Goal: Task Accomplishment & Management: Manage account settings

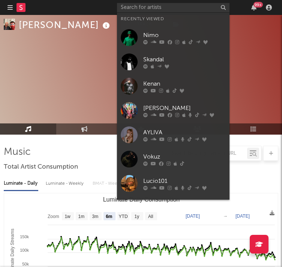
select select "6m"
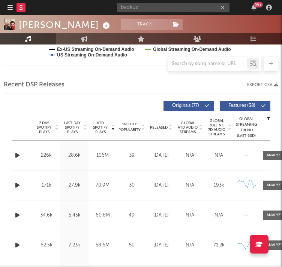
click at [171, 12] on div "bvokuz 99 +" at bounding box center [195, 7] width 157 height 15
click at [136, 7] on input "bvokuz" at bounding box center [173, 7] width 112 height 9
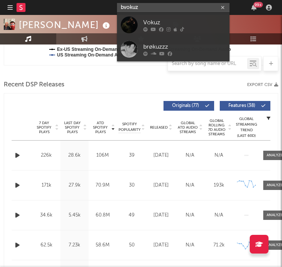
click at [136, 7] on input "bvokuz" at bounding box center [173, 7] width 112 height 9
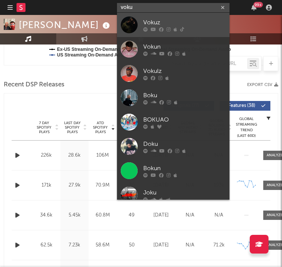
type input "voku"
click at [151, 30] on icon at bounding box center [153, 29] width 5 height 4
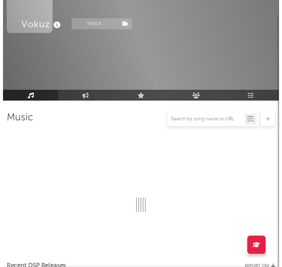
scroll to position [278, 0]
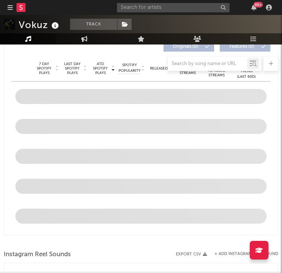
select select "6m"
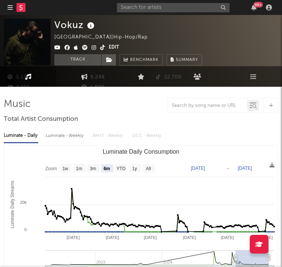
scroll to position [0, 0]
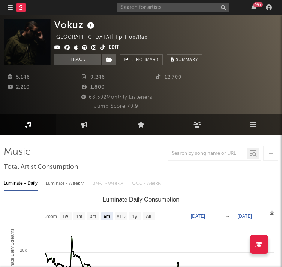
click at [146, 42] on div "Vokuz [GEOGRAPHIC_DATA] | Hip-Hop/Rap Edit Track Benchmark Summary" at bounding box center [128, 42] width 148 height 47
click at [57, 48] on icon at bounding box center [57, 47] width 6 height 5
click at [76, 50] on icon at bounding box center [76, 47] width 4 height 5
click at [82, 47] on icon at bounding box center [85, 47] width 6 height 5
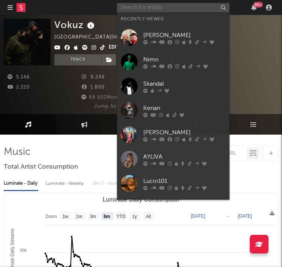
click at [132, 6] on input "text" at bounding box center [173, 7] width 112 height 9
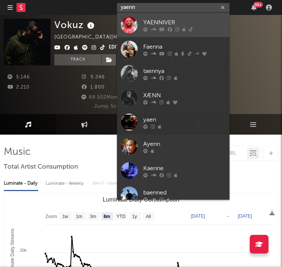
type input "yaenn"
click at [165, 29] on div at bounding box center [184, 29] width 82 height 4
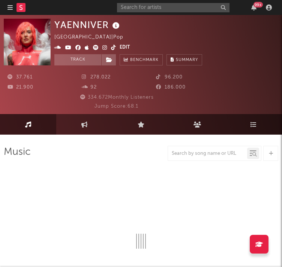
select select "6m"
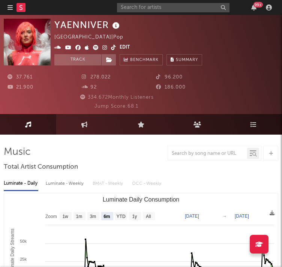
click at [38, 39] on img at bounding box center [27, 42] width 47 height 47
click at [87, 48] on icon at bounding box center [87, 47] width 4 height 5
click at [189, 8] on input "text" at bounding box center [173, 7] width 112 height 9
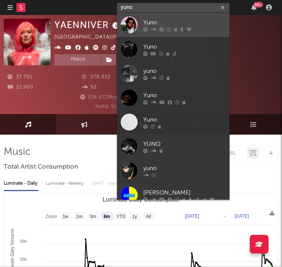
type input "yuno"
click at [157, 28] on div at bounding box center [184, 29] width 82 height 4
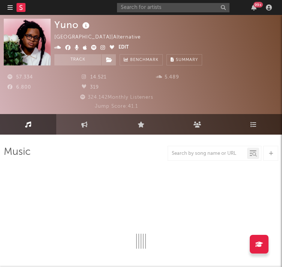
select select "6m"
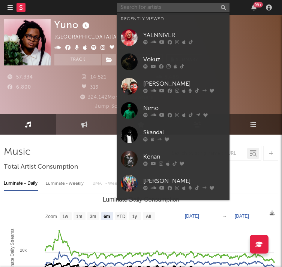
click at [130, 7] on input "text" at bounding box center [173, 7] width 112 height 9
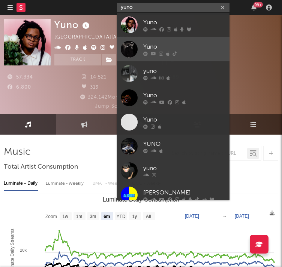
type input "yuno"
click at [143, 50] on div "Yuno" at bounding box center [184, 46] width 82 height 9
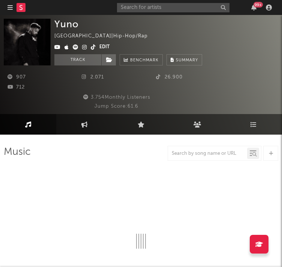
select select "1w"
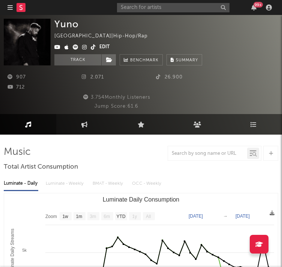
click at [36, 41] on img at bounding box center [27, 42] width 47 height 47
click at [58, 47] on icon at bounding box center [57, 47] width 6 height 5
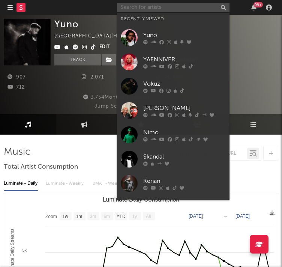
click at [184, 7] on input "text" at bounding box center [173, 7] width 112 height 9
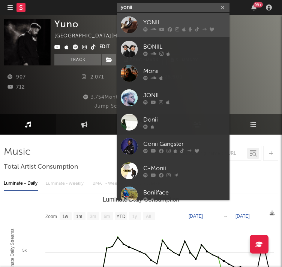
type input "yonii"
click at [153, 24] on div "YONII" at bounding box center [184, 22] width 82 height 9
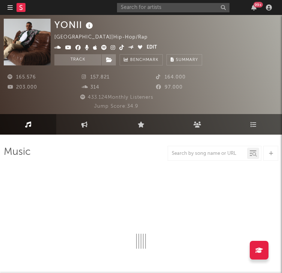
select select "6m"
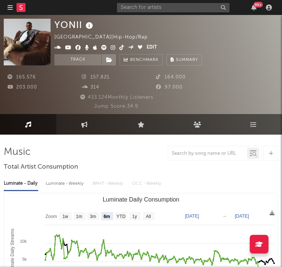
click at [30, 46] on img at bounding box center [27, 42] width 47 height 47
click at [93, 49] on icon at bounding box center [95, 47] width 4 height 5
click at [106, 47] on span at bounding box center [100, 47] width 92 height 9
click at [101, 47] on icon at bounding box center [104, 47] width 6 height 5
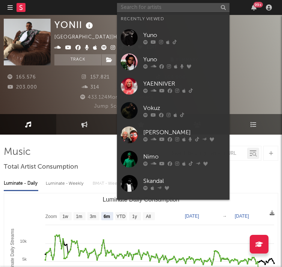
click at [146, 9] on input "text" at bounding box center [173, 7] width 112 height 9
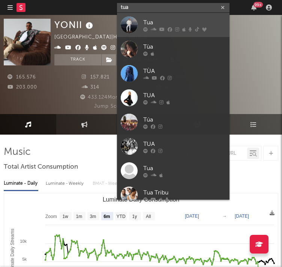
type input "tua"
click at [152, 29] on icon at bounding box center [154, 29] width 6 height 4
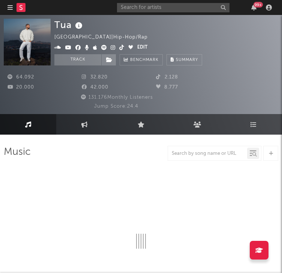
select select "6m"
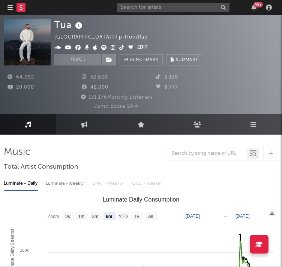
click at [66, 47] on icon at bounding box center [68, 47] width 6 height 5
click at [94, 48] on icon at bounding box center [95, 47] width 4 height 5
click at [101, 47] on icon at bounding box center [104, 47] width 6 height 5
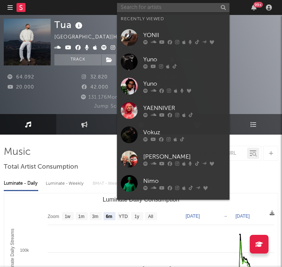
click at [138, 6] on input "text" at bounding box center [173, 7] width 112 height 9
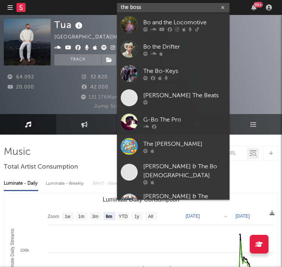
click at [144, 7] on input "the boss" at bounding box center [173, 7] width 112 height 9
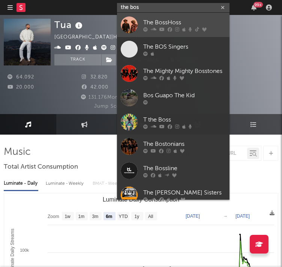
type input "the bos"
click at [156, 25] on div "The BossHoss" at bounding box center [184, 22] width 82 height 9
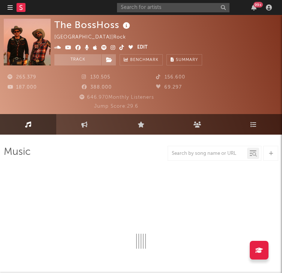
select select "6m"
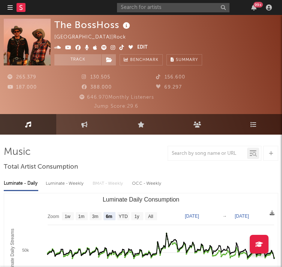
click at [41, 48] on img at bounding box center [27, 42] width 47 height 47
click at [104, 49] on icon at bounding box center [104, 47] width 6 height 5
click at [137, 10] on input "text" at bounding box center [173, 7] width 112 height 9
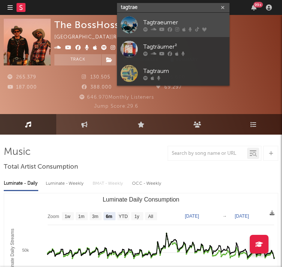
type input "tagtrae"
click at [156, 21] on div "Tagtraeumer" at bounding box center [184, 22] width 82 height 9
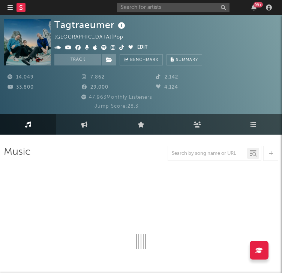
select select "6m"
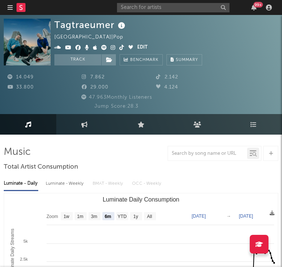
click at [103, 48] on icon at bounding box center [104, 47] width 6 height 5
drag, startPoint x: 93, startPoint y: 75, endPoint x: 86, endPoint y: 77, distance: 7.7
drag, startPoint x: 86, startPoint y: 77, endPoint x: 112, endPoint y: 47, distance: 40.1
click at [141, 5] on input "text" at bounding box center [173, 7] width 112 height 9
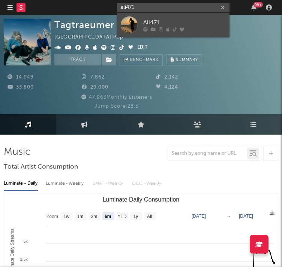
type input "ali471"
click at [149, 31] on div at bounding box center [184, 29] width 82 height 4
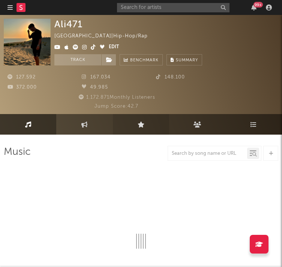
select select "6m"
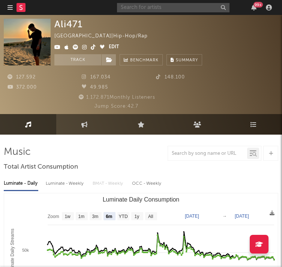
click at [143, 9] on input "text" at bounding box center [173, 7] width 112 height 9
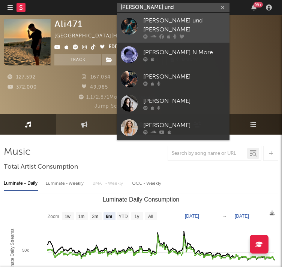
type input "[PERSON_NAME] und"
click at [151, 26] on div "[PERSON_NAME] und [PERSON_NAME]" at bounding box center [184, 25] width 82 height 18
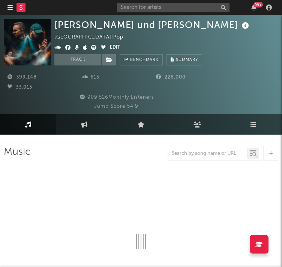
select select "6m"
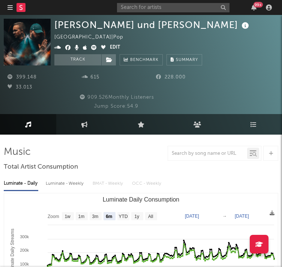
click at [93, 47] on icon at bounding box center [94, 47] width 6 height 5
click at [111, 47] on button "Edit" at bounding box center [115, 47] width 10 height 9
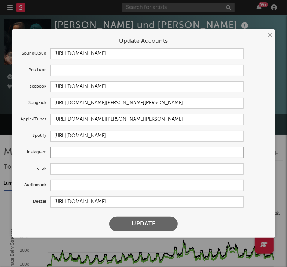
click at [62, 155] on input "text" at bounding box center [147, 152] width 194 height 11
paste input "[URL][DOMAIN_NAME]"
type input "[URL][DOMAIN_NAME]"
click at [157, 224] on button "Update" at bounding box center [143, 224] width 69 height 15
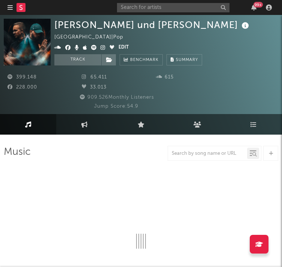
select select "6m"
